Goal: Transaction & Acquisition: Download file/media

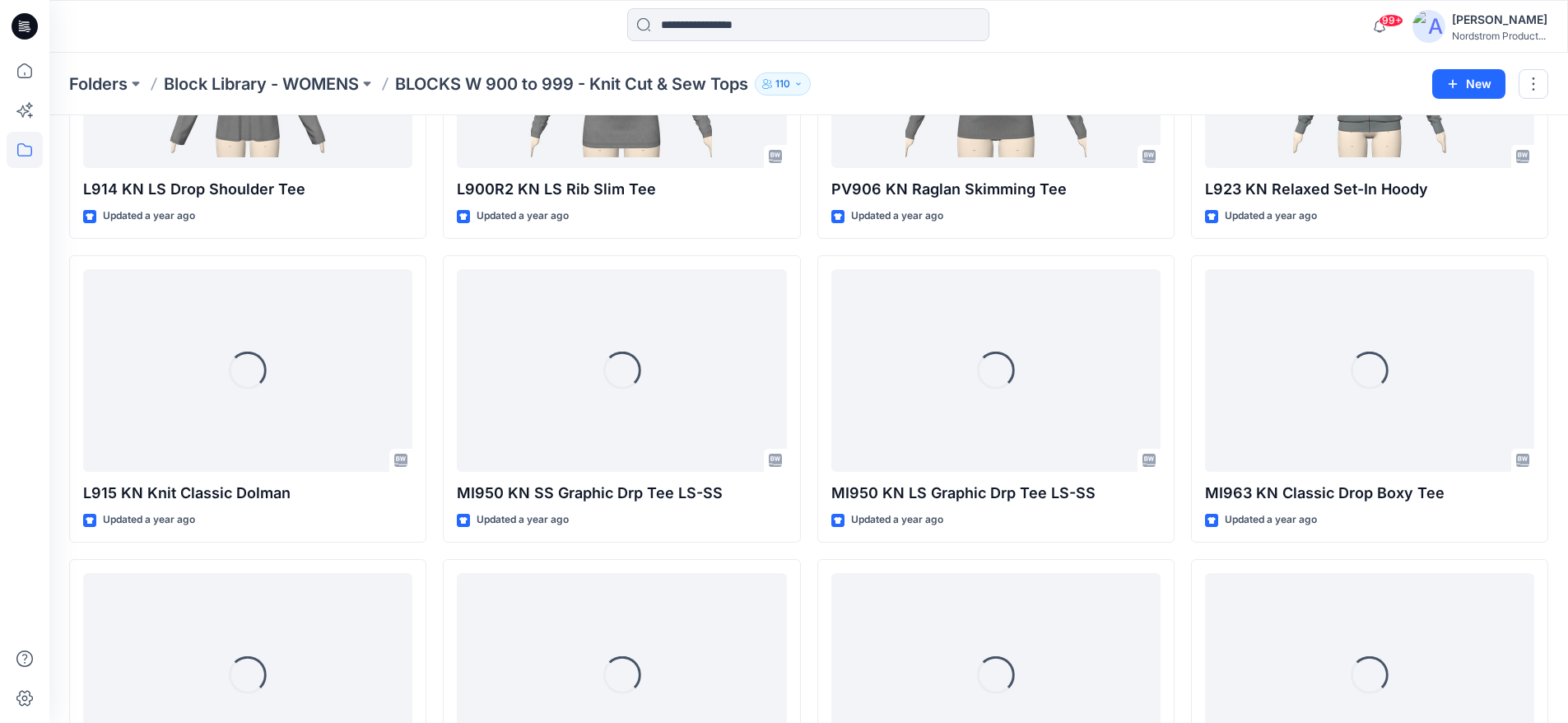
scroll to position [4570, 0]
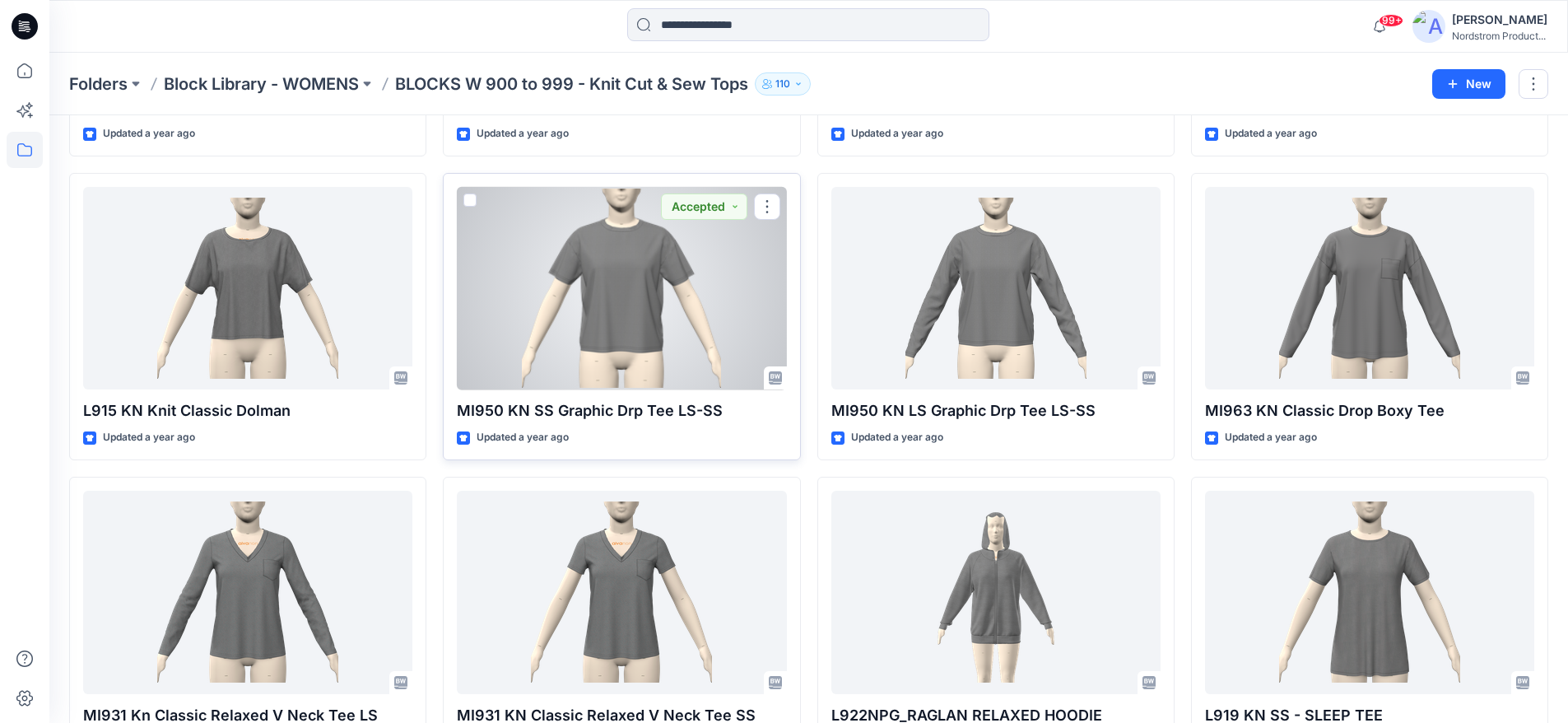
click at [543, 332] on div at bounding box center [621, 288] width 329 height 203
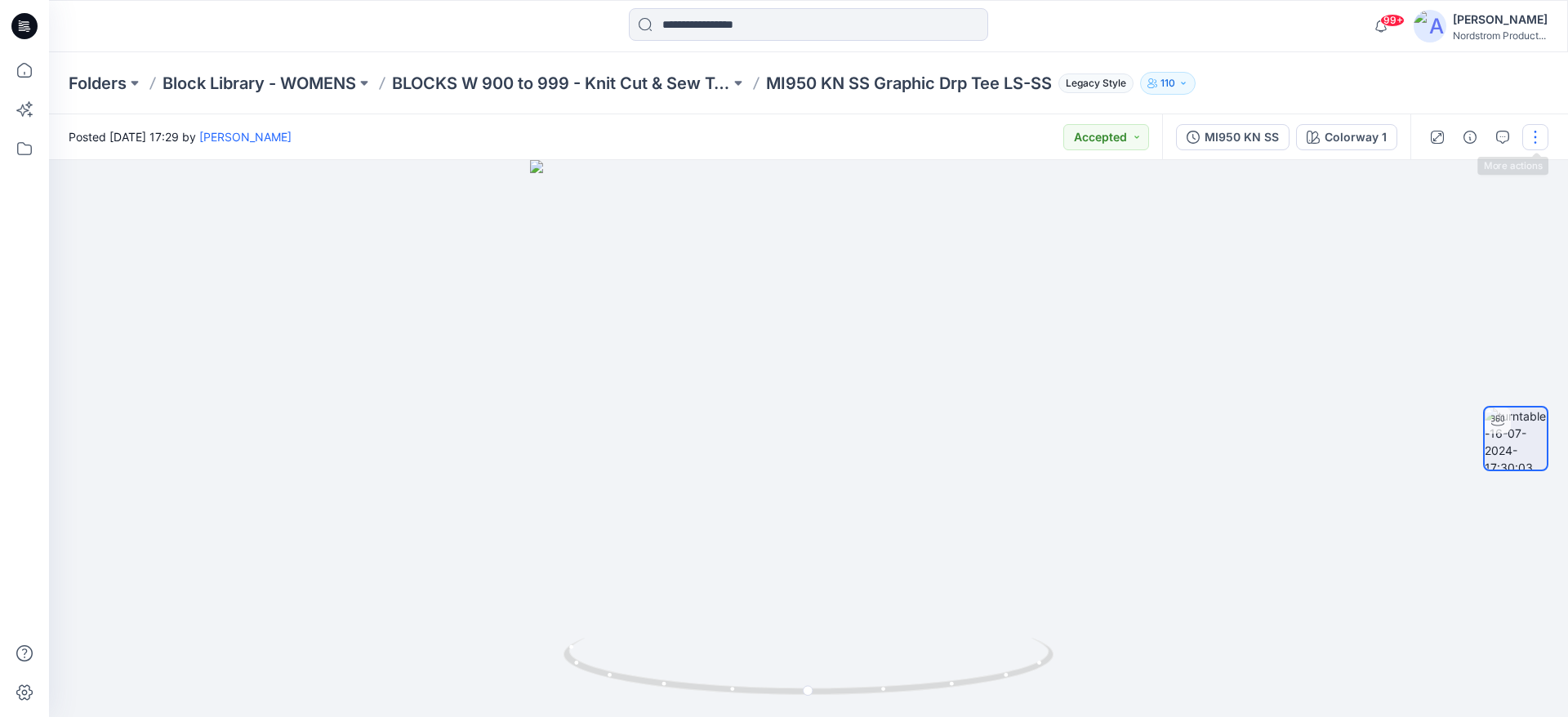
click at [1537, 142] on button "button" at bounding box center [1535, 137] width 26 height 26
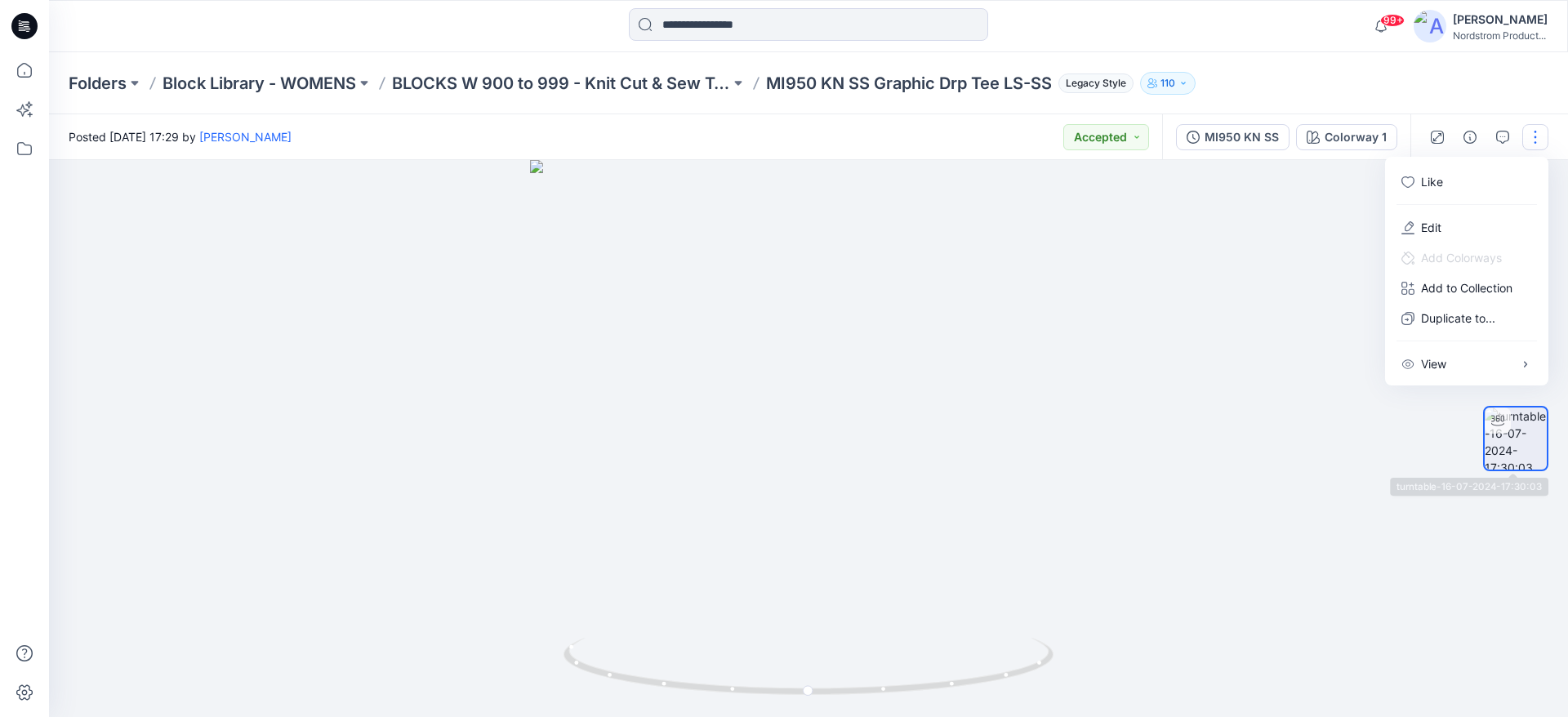
click at [1525, 462] on img at bounding box center [1515, 438] width 62 height 62
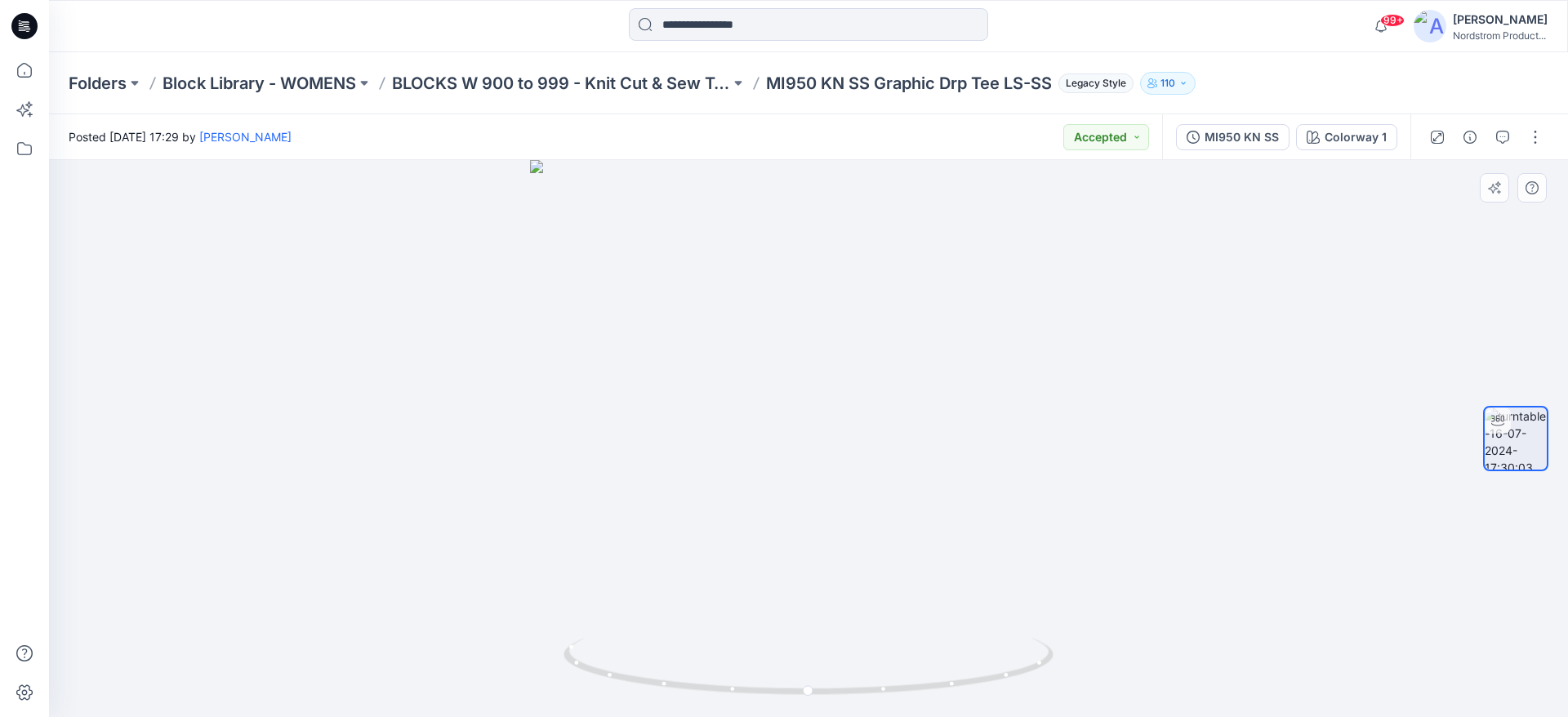
click at [1520, 450] on img at bounding box center [1515, 438] width 62 height 62
click at [1503, 445] on img at bounding box center [1515, 438] width 62 height 62
click at [1494, 417] on icon at bounding box center [1497, 420] width 13 height 13
click at [1213, 137] on div "MI950 KN SS" at bounding box center [1242, 137] width 74 height 18
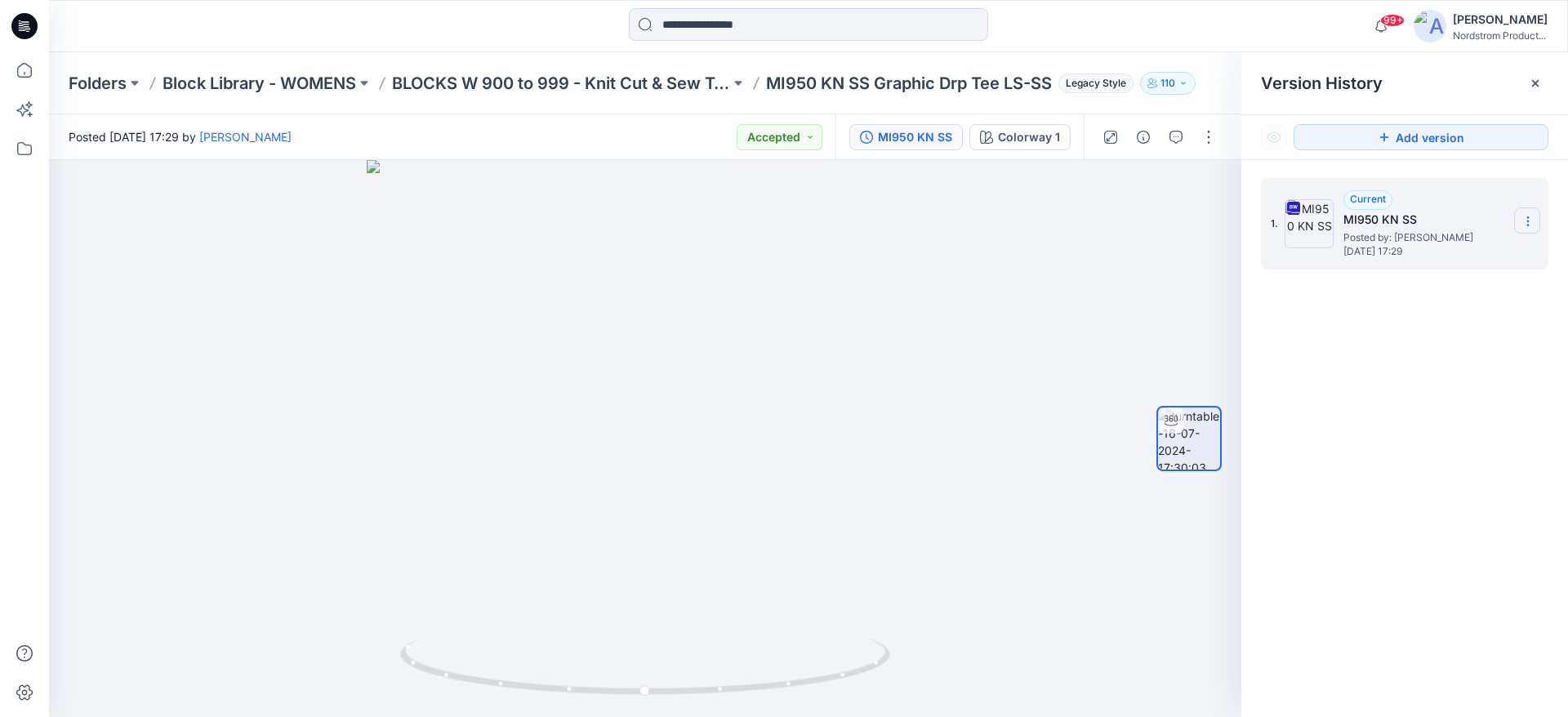
click at [1525, 213] on section at bounding box center [1527, 221] width 26 height 26
click at [1410, 256] on span "Download Source BW File" at bounding box center [1444, 253] width 136 height 19
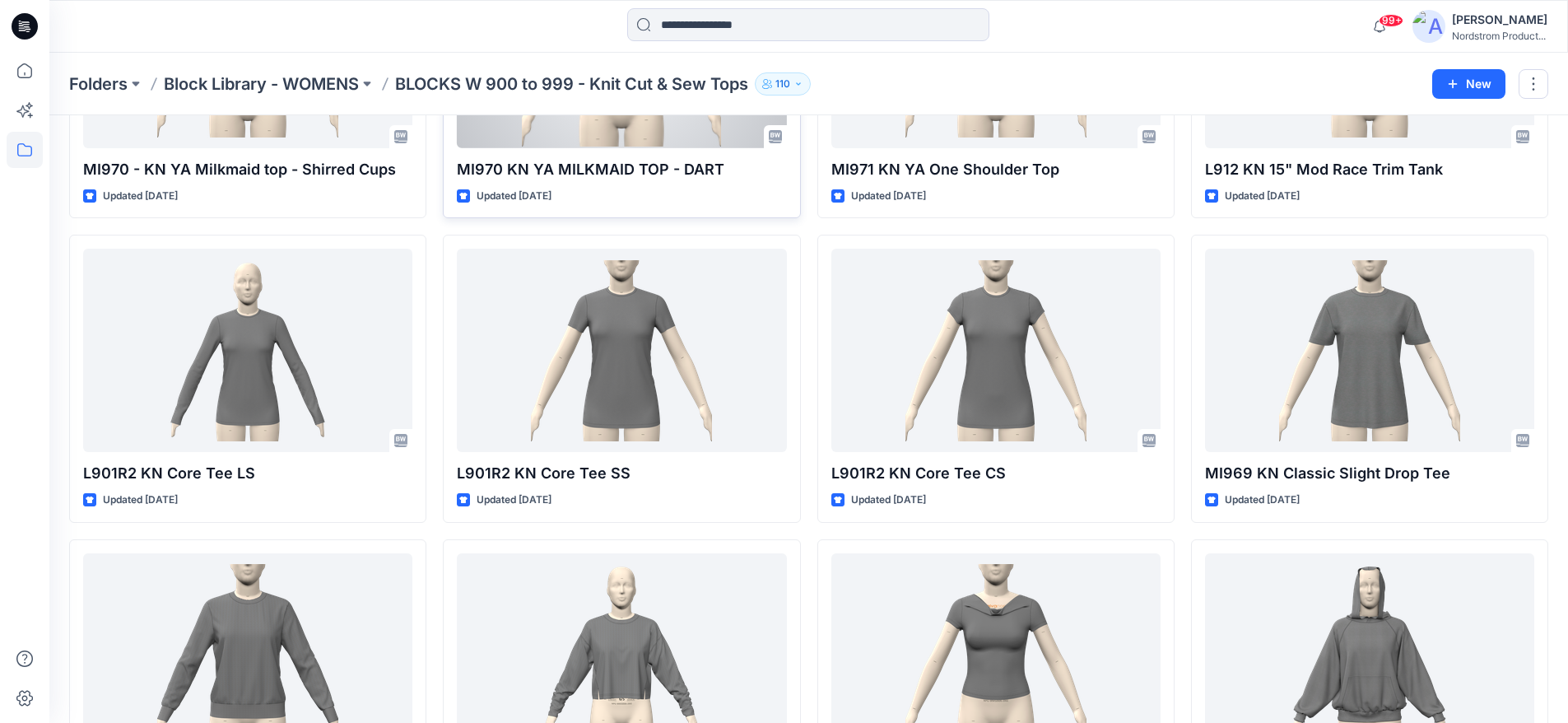
scroll to position [570, 0]
